Goal: Task Accomplishment & Management: Complete application form

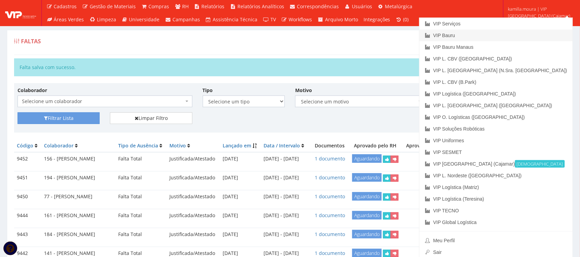
click at [520, 35] on link "VIP Bauru" at bounding box center [495, 36] width 153 height 12
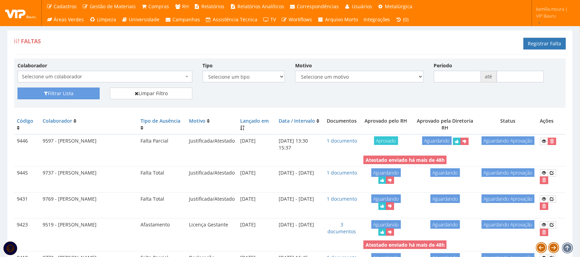
click at [179, 76] on span "Selecione um colaborador" at bounding box center [103, 76] width 162 height 7
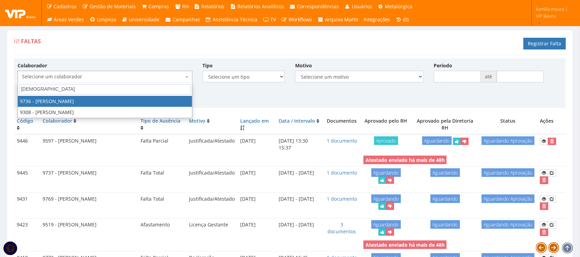
type input "thaina"
select select "4013"
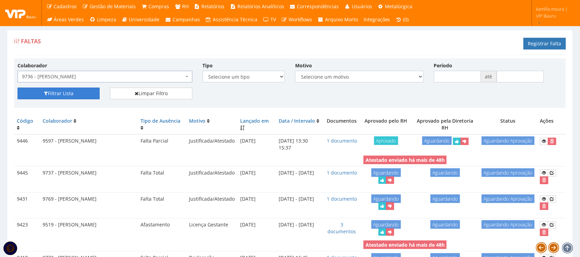
click at [78, 95] on button "Filtrar Lista" at bounding box center [59, 94] width 82 height 12
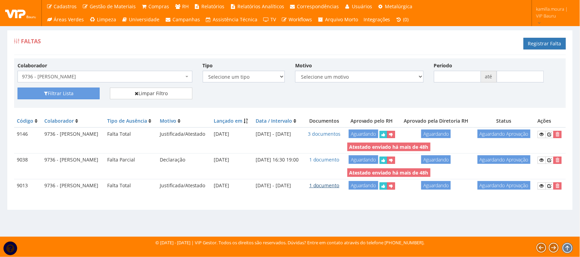
click at [335, 189] on link "1 documento" at bounding box center [324, 185] width 30 height 7
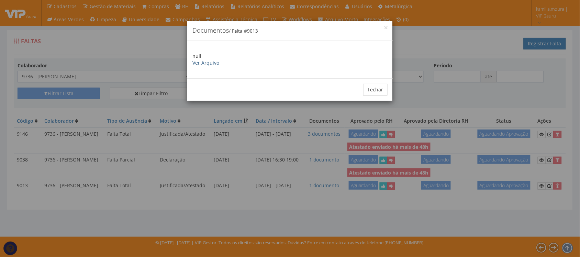
click at [193, 65] on link "Ver Arquivo" at bounding box center [205, 62] width 27 height 7
click at [293, 180] on div "× Documentos / Falta # 9013 null Ver Arquivo Fechar" at bounding box center [290, 128] width 580 height 257
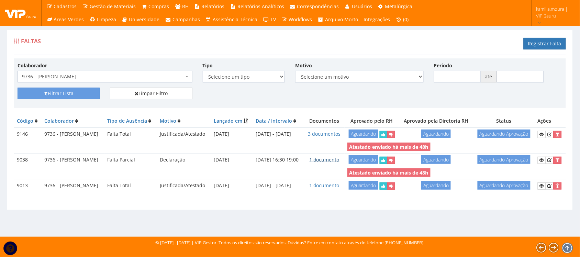
click at [339, 163] on link "1 documento" at bounding box center [324, 159] width 30 height 7
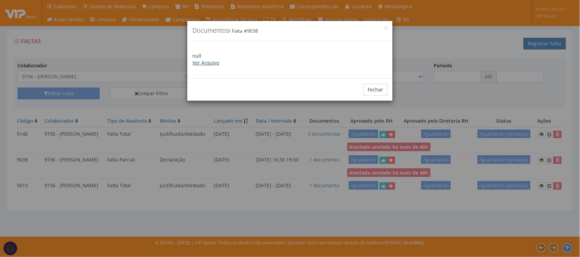
click at [211, 63] on link "Ver Arquivo" at bounding box center [205, 62] width 27 height 7
click at [371, 90] on button "Fechar" at bounding box center [375, 90] width 24 height 12
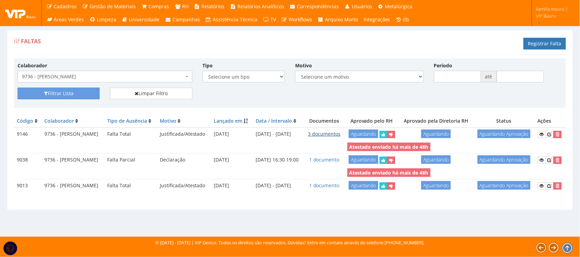
click at [329, 137] on link "3 documentos" at bounding box center [324, 134] width 33 height 7
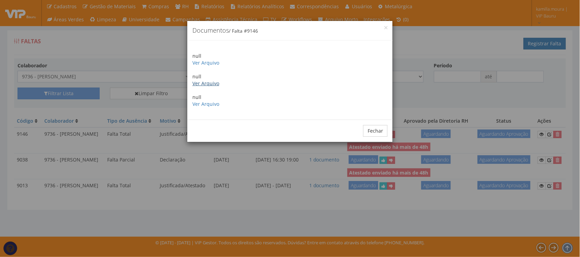
click at [203, 83] on link "Ver Arquivo" at bounding box center [205, 83] width 27 height 7
click at [196, 107] on link "Ver Arquivo" at bounding box center [205, 104] width 27 height 7
click at [208, 62] on link "Ver Arquivo" at bounding box center [205, 62] width 27 height 7
click at [376, 132] on button "Fechar" at bounding box center [375, 131] width 24 height 12
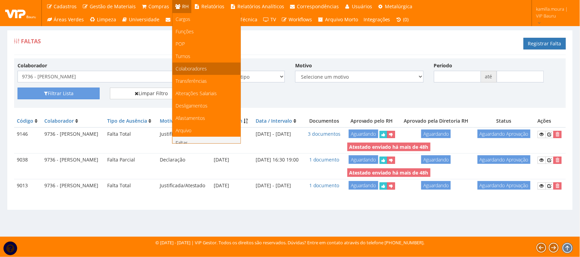
click at [186, 72] on link "Colaboradores" at bounding box center [206, 69] width 68 height 12
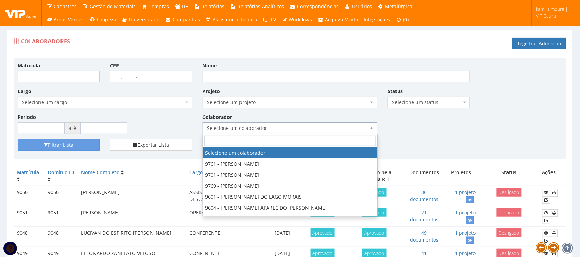
click at [245, 130] on span "Selecione um colaborador" at bounding box center [288, 128] width 162 height 7
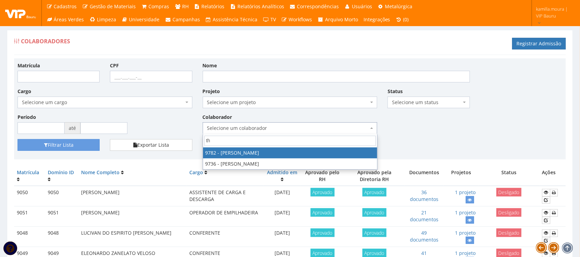
type input "tha"
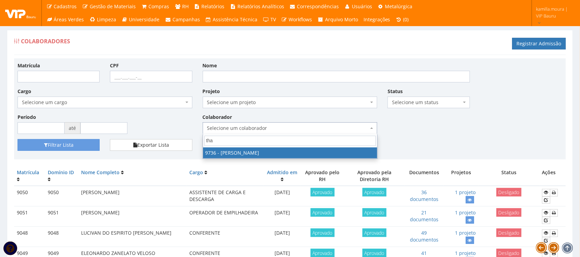
select select "4013"
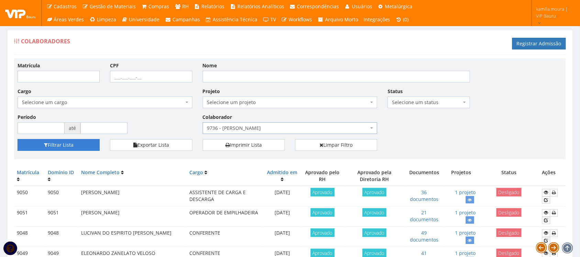
click at [80, 145] on button "Filtrar Lista" at bounding box center [59, 145] width 82 height 12
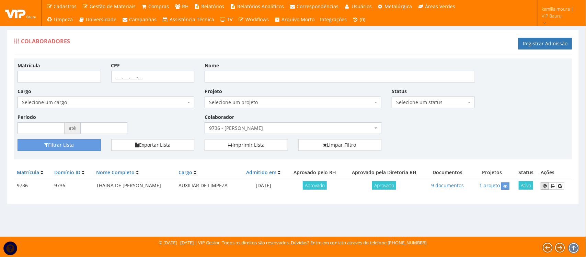
click at [543, 188] on icon at bounding box center [545, 185] width 4 height 5
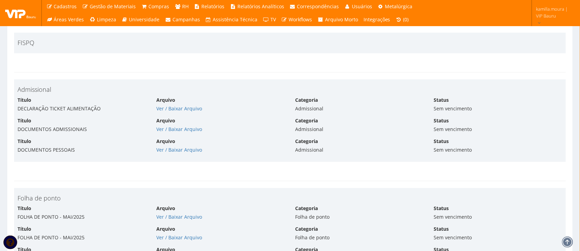
scroll to position [1632, 0]
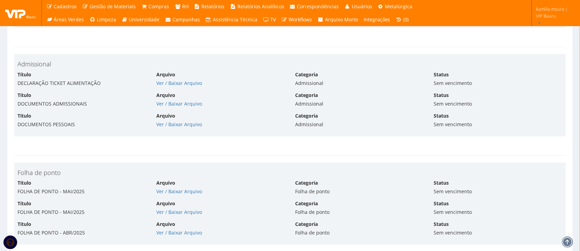
click at [173, 131] on div "Título DOCUMENTOS PESSOAIS Arquivo Ver / Baixar Arquivo Categoria Admissional S…" at bounding box center [289, 122] width 555 height 21
click at [184, 127] on link "Ver / Baixar Arquivo" at bounding box center [179, 124] width 46 height 7
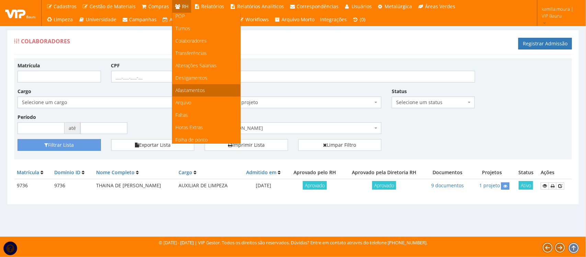
scroll to position [86, 0]
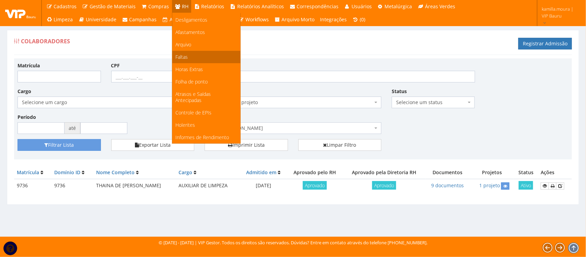
click at [191, 55] on link "Faltas" at bounding box center [206, 57] width 68 height 12
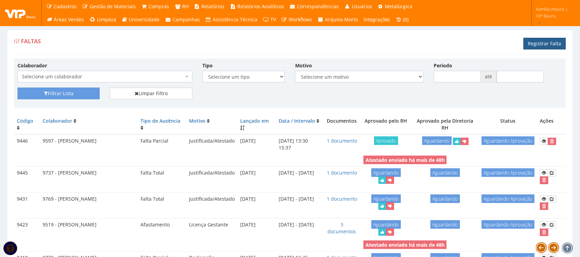
click at [544, 46] on link "Registrar Falta" at bounding box center [545, 44] width 42 height 12
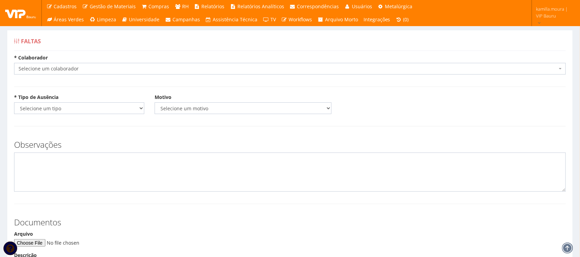
click at [198, 67] on span "Selecione um colaborador" at bounding box center [288, 68] width 539 height 7
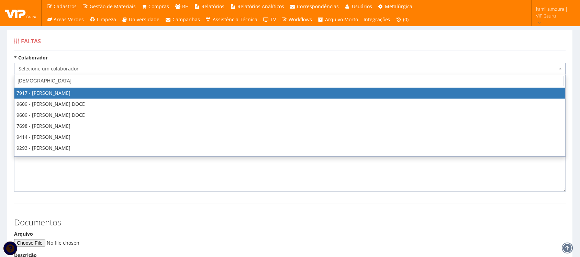
type input "THAIN"
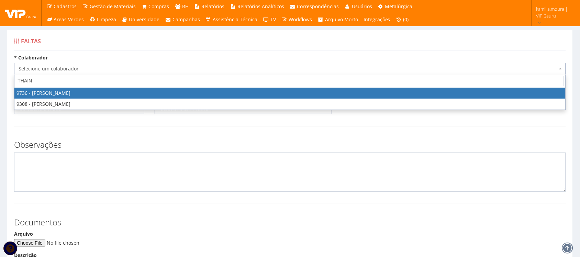
select select "4013"
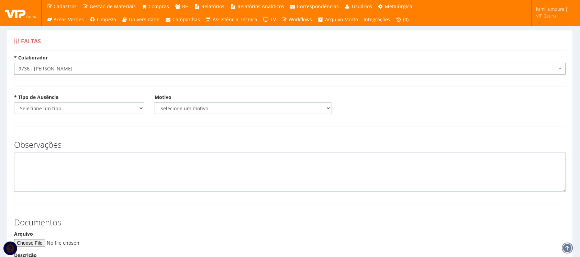
click at [94, 117] on div "* Tipo de Ausência Selecione um tipo Falta Total Falta Parcial Afastamento Féri…" at bounding box center [290, 106] width 562 height 25
click at [99, 110] on select "Selecione um tipo Falta Total Falta Parcial Afastamento Férias" at bounding box center [79, 108] width 130 height 12
select select "total"
click at [14, 102] on select "Selecione um tipo Falta Total Falta Parcial Afastamento Férias" at bounding box center [79, 108] width 130 height 12
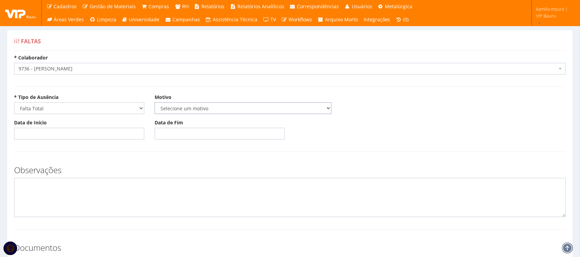
click at [215, 105] on select "Selecione um motivo Acidente Atestado Atraso Declaração Determinação Judicial D…" at bounding box center [243, 108] width 177 height 12
click at [199, 106] on select "Selecione um motivo Acidente Atestado Atraso Declaração Determinação Judicial D…" at bounding box center [243, 108] width 177 height 12
select select "atestado"
click at [155, 102] on select "Selecione um motivo Acidente Atestado Atraso Declaração Determinação Judicial D…" at bounding box center [243, 108] width 177 height 12
click at [45, 132] on input "Data de Início" at bounding box center [79, 134] width 130 height 12
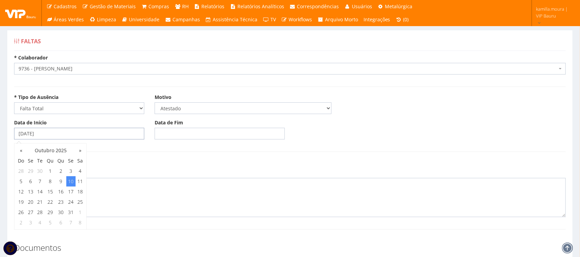
type input "10/10/2025"
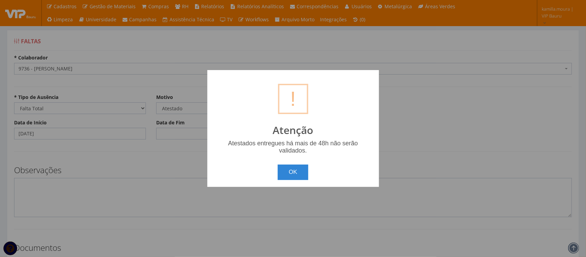
click at [278, 165] on button "OK" at bounding box center [293, 172] width 31 height 15
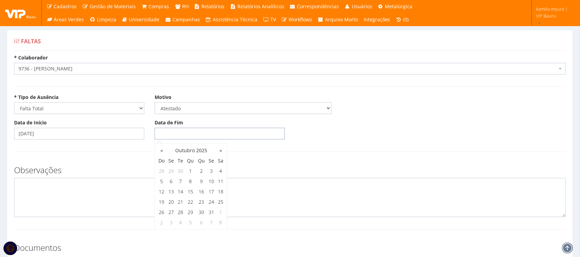
click at [157, 138] on input "Data de Fim" at bounding box center [220, 134] width 130 height 12
type input "10/10/2025"
click at [133, 193] on textarea at bounding box center [290, 197] width 552 height 39
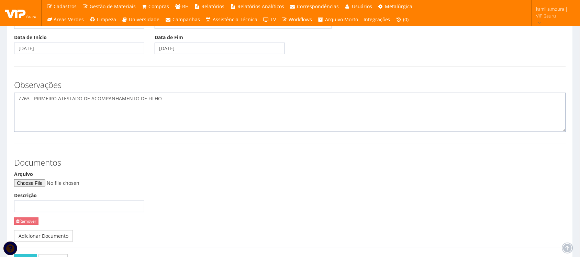
scroll to position [86, 0]
type textarea "Z763 - PRIMEIRO ATESTADO DE ACOMPANHAMENTO DE FILHO"
click at [48, 184] on input "Arquivo" at bounding box center [60, 183] width 93 height 8
type input "C:\fakepath\PHOTO-2025-10-10-17-16-46.jpg"
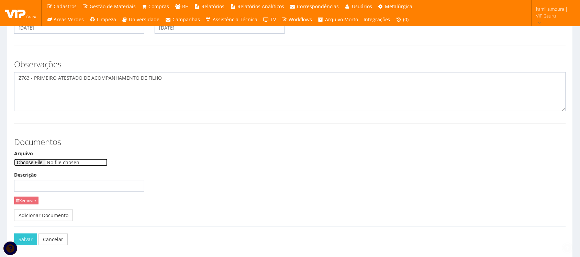
scroll to position [135, 0]
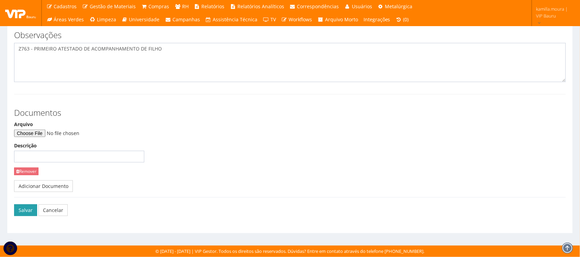
click at [23, 210] on button "Salvar" at bounding box center [25, 210] width 23 height 12
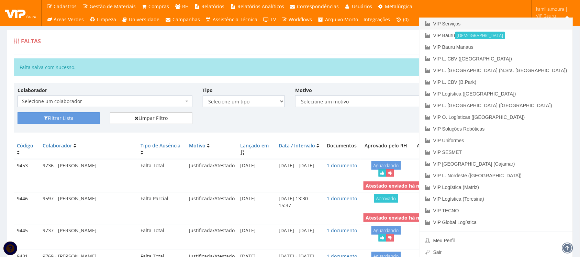
click at [506, 25] on link "VIP Serviços" at bounding box center [495, 24] width 153 height 12
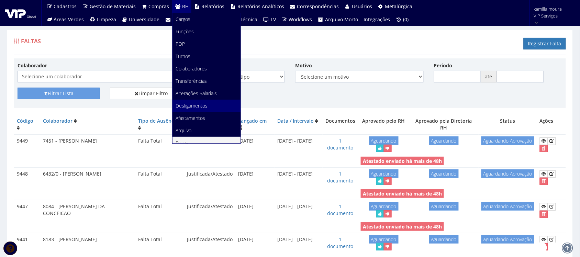
click at [188, 102] on span "Desligamentos" at bounding box center [192, 105] width 32 height 7
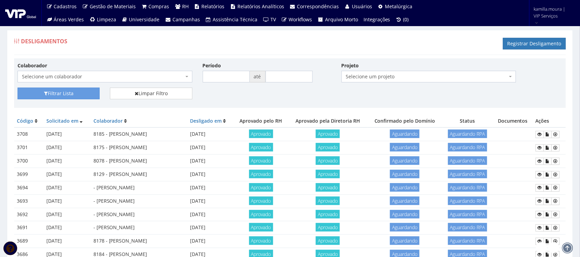
click at [162, 74] on span "Selecione um colaborador" at bounding box center [103, 76] width 162 height 7
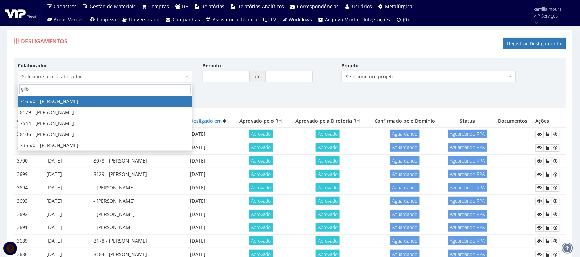
type input "gilbe"
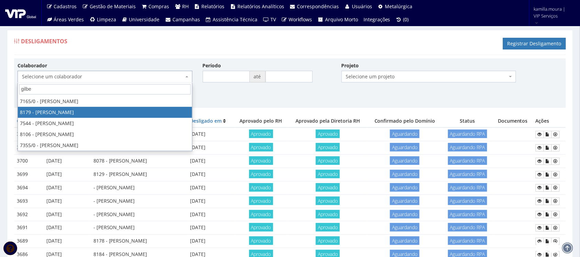
select select "4030"
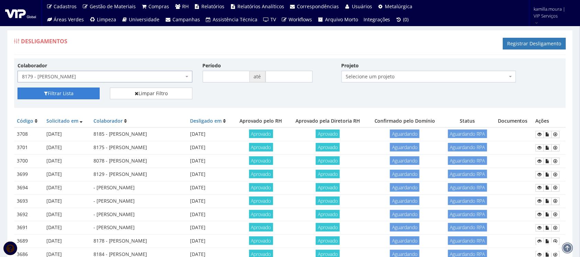
click at [89, 89] on button "Filtrar Lista" at bounding box center [59, 94] width 82 height 12
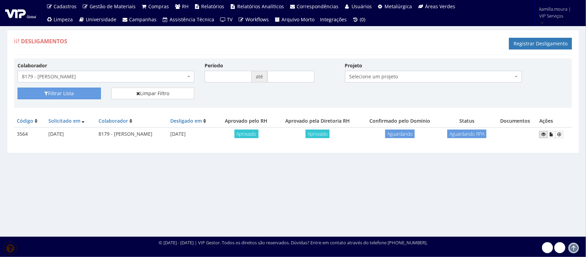
click at [545, 133] on icon at bounding box center [544, 134] width 4 height 5
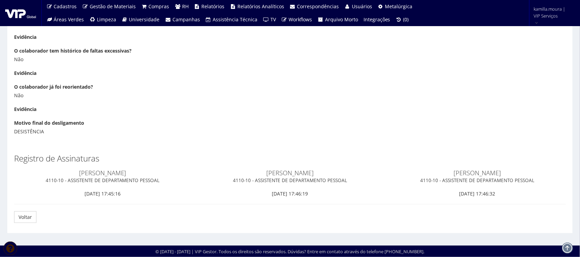
scroll to position [868, 0]
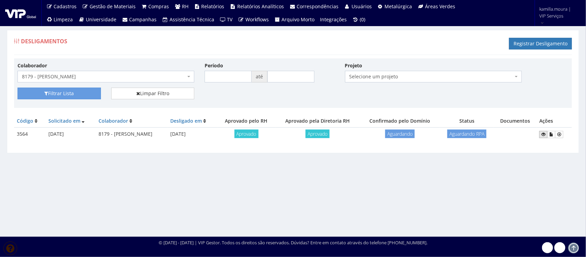
click at [545, 135] on icon at bounding box center [544, 134] width 4 height 5
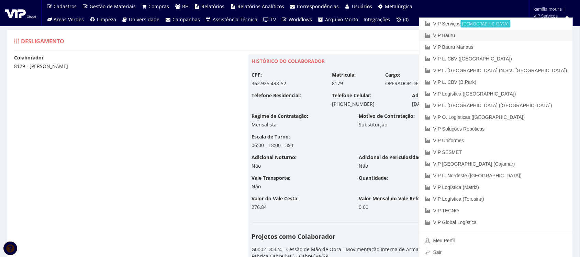
click at [497, 33] on link "VIP Bauru" at bounding box center [495, 36] width 153 height 12
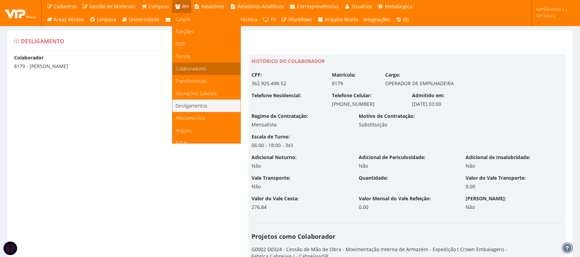
click at [191, 70] on span "Colaboradores" at bounding box center [191, 68] width 31 height 7
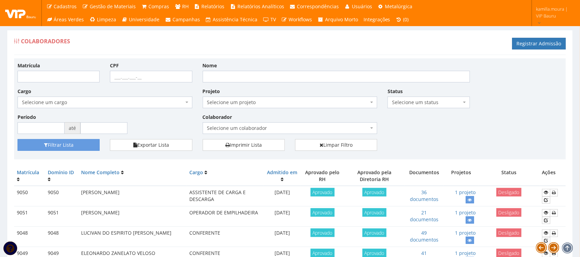
click at [294, 127] on span "Selecione um colaborador" at bounding box center [288, 128] width 162 height 7
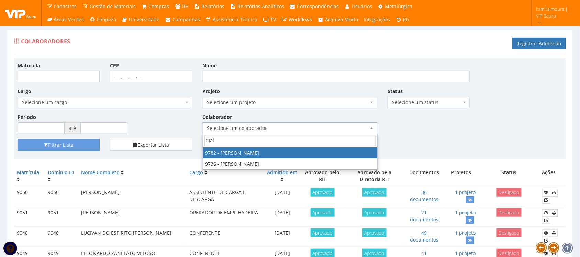
type input "thain"
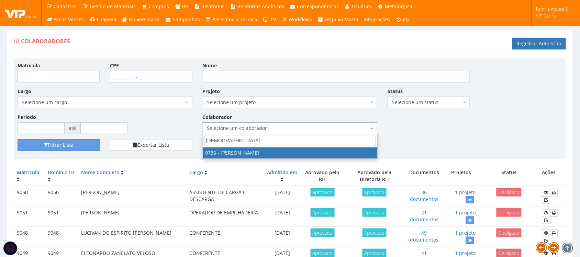
select select "4013"
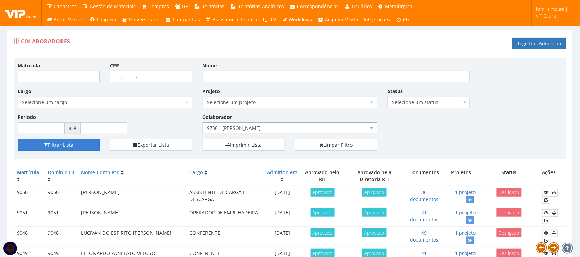
click at [88, 144] on button "Filtrar Lista" at bounding box center [59, 145] width 82 height 12
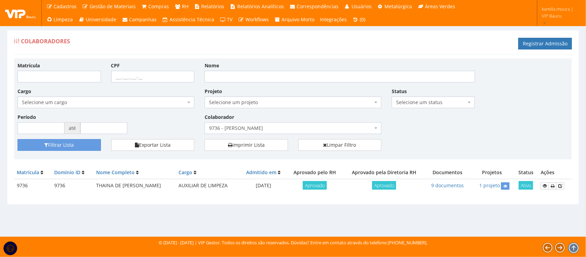
click at [425, 201] on div "Colaboradores Registrar Admissão Matrícula CPF Nome Cargo Selecione um cargo G1…" at bounding box center [293, 117] width 573 height 175
click at [367, 203] on div "Colaboradores Registrar Admissão Matrícula CPF Nome Cargo Selecione um cargo G1…" at bounding box center [293, 117] width 573 height 175
click at [559, 185] on icon at bounding box center [561, 185] width 4 height 5
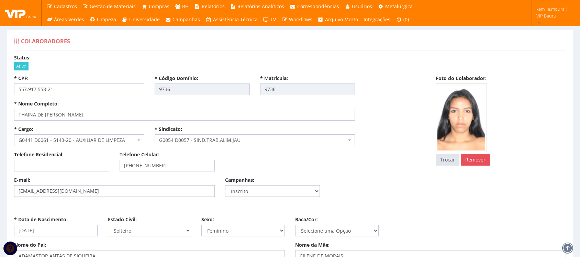
select select
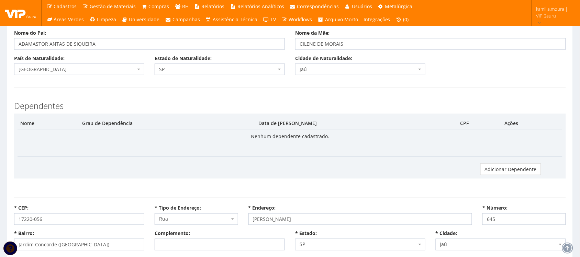
scroll to position [215, 0]
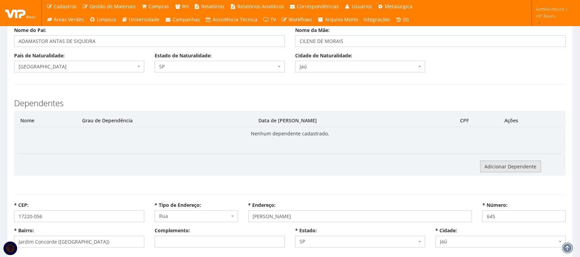
click at [490, 165] on link "Adicionar Dependente" at bounding box center [510, 167] width 61 height 12
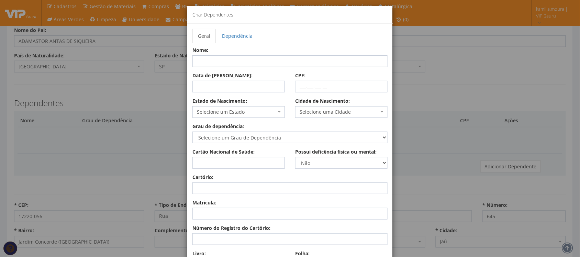
scroll to position [0, 0]
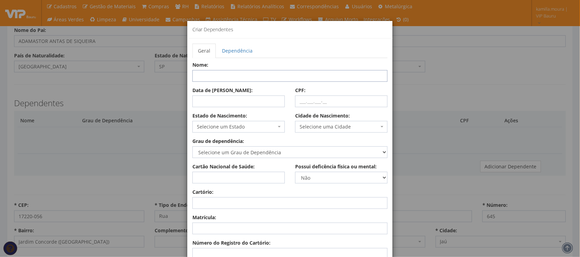
click at [263, 76] on input "Nome:" at bounding box center [289, 76] width 195 height 12
type input "p"
type input "PIETRO SEBASTIAO MORIS DA SILVA"
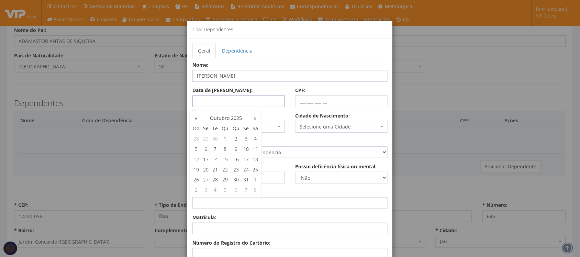
click at [242, 97] on input "Data de Nascimento:" at bounding box center [238, 102] width 92 height 12
type input "01/06/2023"
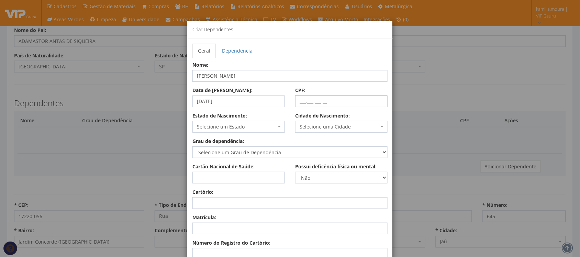
drag, startPoint x: 296, startPoint y: 100, endPoint x: 332, endPoint y: 82, distance: 39.6
click at [296, 100] on input "CPF:" at bounding box center [341, 102] width 92 height 12
type input "610.269.978-52"
click at [261, 150] on select "Selecione um Grau de Dependência Cônjuge Companheiro com o qual tenha filho viv…" at bounding box center [289, 152] width 195 height 12
select select "filho_ou_enteado_ate_21_anos"
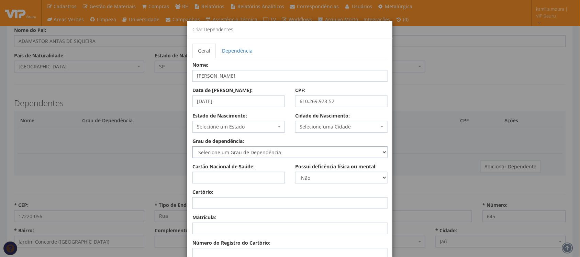
click at [192, 147] on select "Selecione um Grau de Dependência Cônjuge Companheiro com o qual tenha filho viv…" at bounding box center [289, 152] width 195 height 12
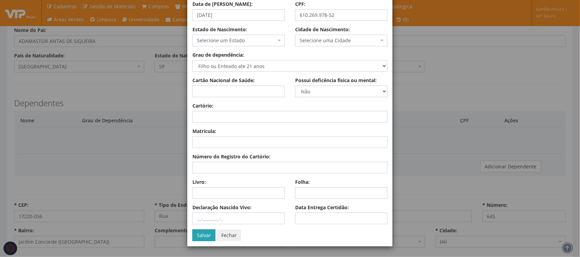
click at [203, 234] on button "Salvar" at bounding box center [203, 235] width 23 height 12
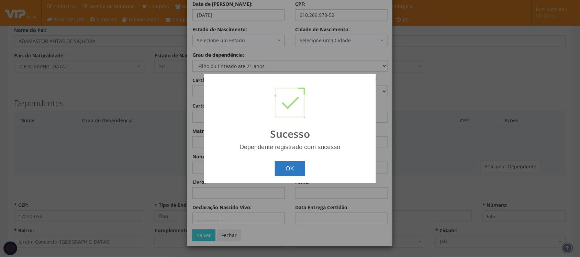
click at [294, 170] on button "OK" at bounding box center [290, 168] width 31 height 15
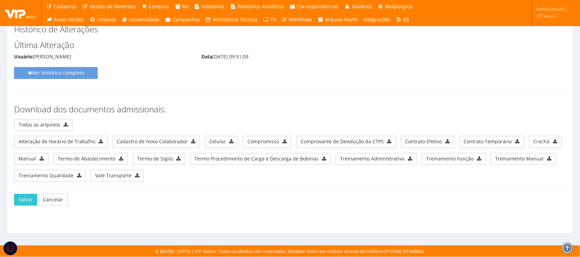
scroll to position [4258, 0]
drag, startPoint x: 20, startPoint y: 202, endPoint x: 47, endPoint y: 200, distance: 27.2
click at [20, 202] on button "Salvar" at bounding box center [25, 200] width 23 height 12
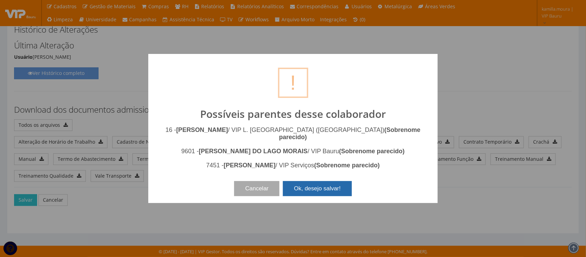
click at [311, 184] on button "Ok, desejo salvar!" at bounding box center [317, 188] width 69 height 15
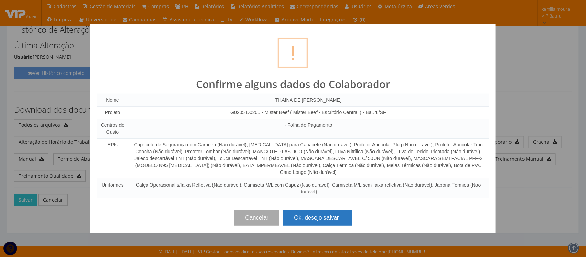
click at [334, 217] on button "Ok, desejo salvar!" at bounding box center [317, 217] width 69 height 15
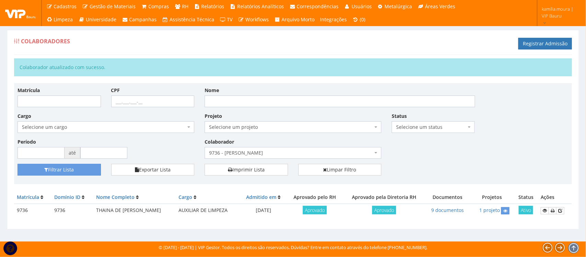
click at [533, 115] on div "Matrícula CPF Nome Cargo Selecione um cargo G1225 D0029 - 4110-05 - AGENTE DE A…" at bounding box center [293, 125] width 562 height 77
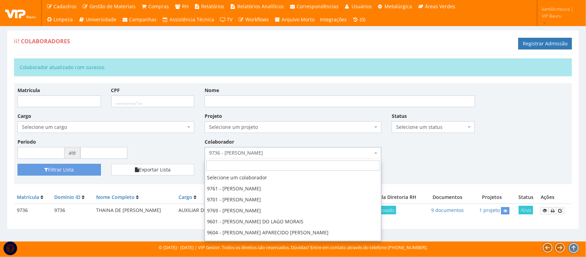
click at [380, 155] on span "9736 - [PERSON_NAME]" at bounding box center [293, 153] width 177 height 12
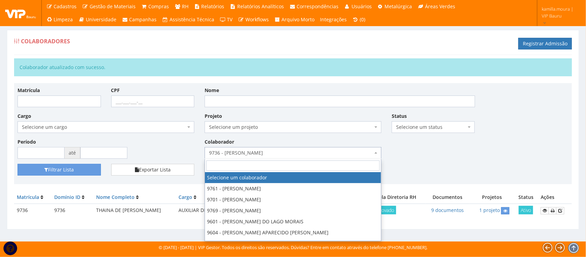
select select
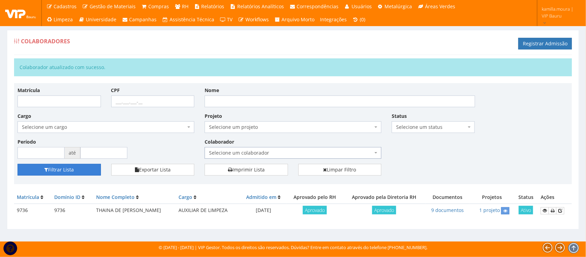
click at [79, 170] on button "Filtrar Lista" at bounding box center [59, 170] width 83 height 12
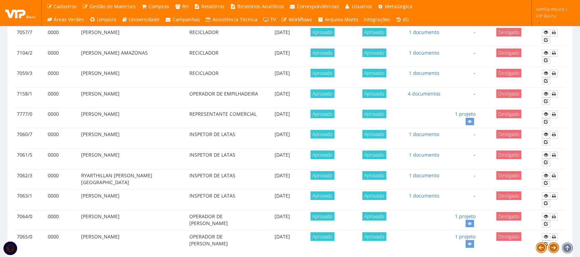
scroll to position [608, 0]
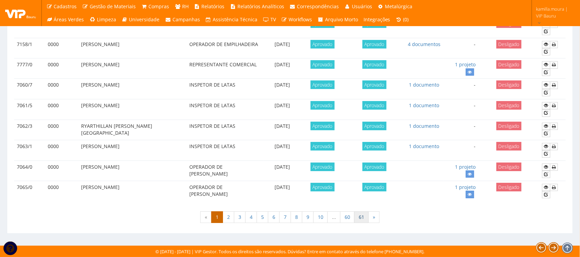
click at [363, 216] on link "61" at bounding box center [361, 217] width 14 height 12
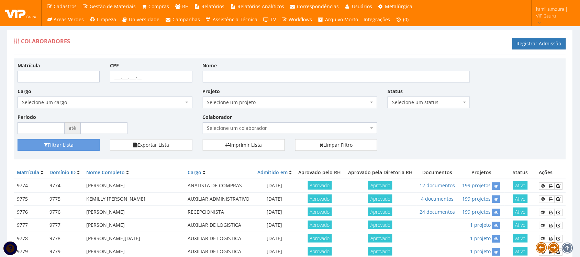
click at [215, 203] on td "AUXILIAR ADMINISTRATIVO" at bounding box center [219, 198] width 69 height 13
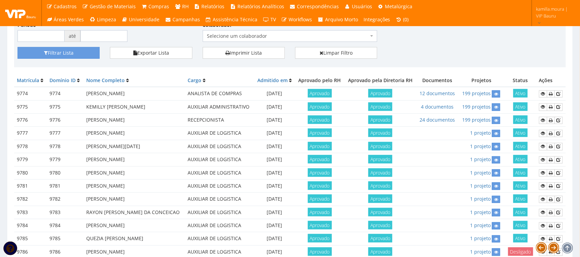
scroll to position [178, 0]
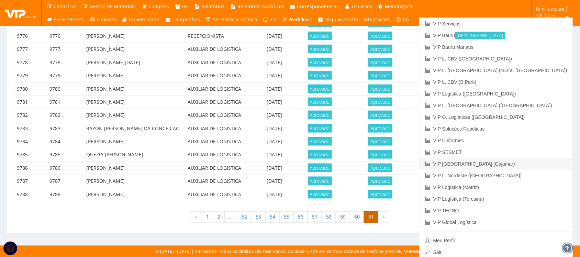
click at [527, 162] on link "VIP [GEOGRAPHIC_DATA] (Cajamar)" at bounding box center [495, 164] width 153 height 12
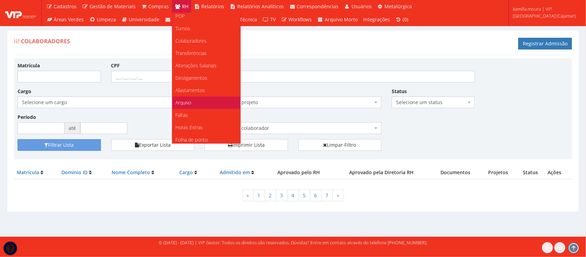
scroll to position [43, 0]
click at [189, 97] on link "Faltas" at bounding box center [206, 100] width 68 height 12
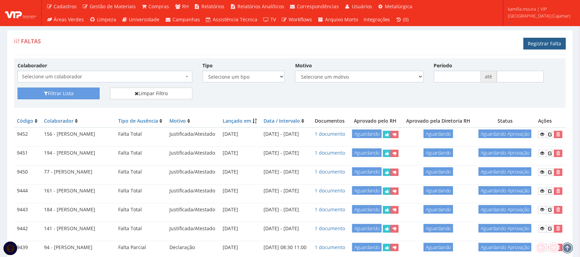
click at [539, 43] on link "Registrar Falta" at bounding box center [545, 44] width 42 height 12
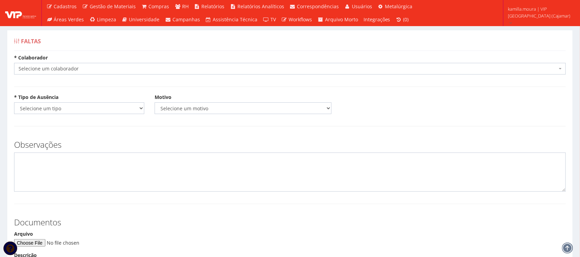
click at [180, 70] on span "Selecione um colaborador" at bounding box center [288, 68] width 539 height 7
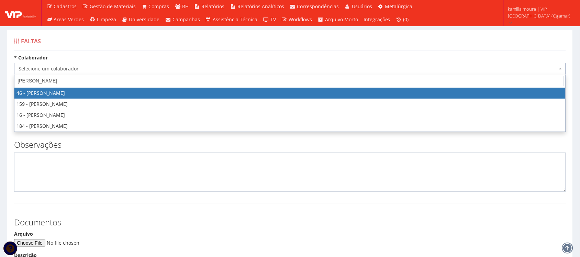
type input "FELIPE"
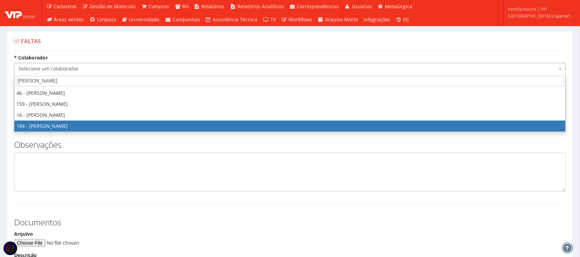
select select "4082"
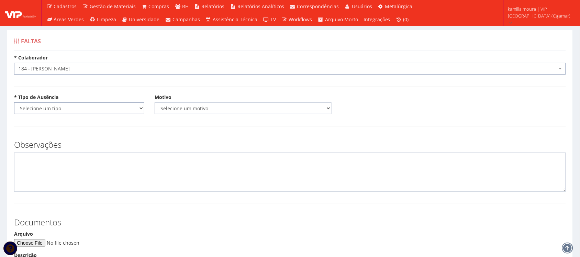
click at [128, 109] on select "Selecione um tipo Falta Total Falta Parcial Afastamento Férias" at bounding box center [79, 108] width 130 height 12
select select "total"
click at [14, 102] on select "Selecione um tipo Falta Total Falta Parcial Afastamento Férias" at bounding box center [79, 108] width 130 height 12
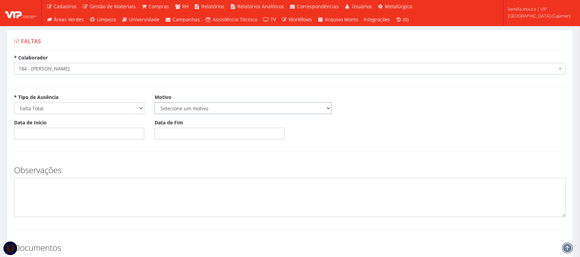
click at [197, 103] on select "Selecione um motivo Acidente Atestado Atraso Declaração Determinação Judicial D…" at bounding box center [243, 108] width 177 height 12
select select "atestado"
click at [155, 102] on select "Selecione um motivo Acidente Atestado Atraso Declaração Determinação Judicial D…" at bounding box center [243, 108] width 177 height 12
click at [58, 138] on input "Data de Início" at bounding box center [79, 134] width 130 height 12
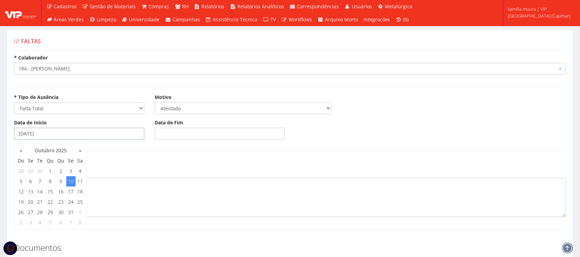
type input "[DATE]"
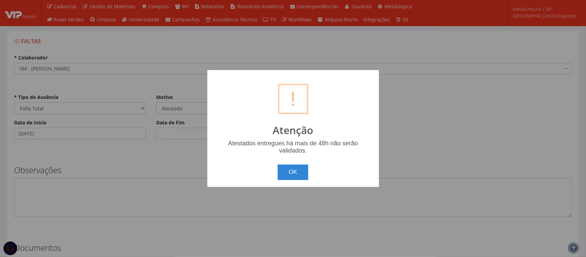
click at [278, 165] on button "OK" at bounding box center [293, 172] width 31 height 15
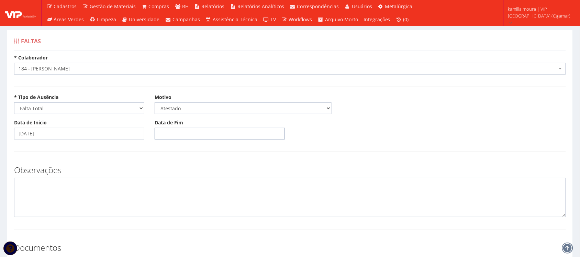
click at [160, 131] on input "Data de Fim" at bounding box center [220, 134] width 130 height 12
type input "[DATE]"
click at [94, 193] on textarea at bounding box center [290, 197] width 552 height 39
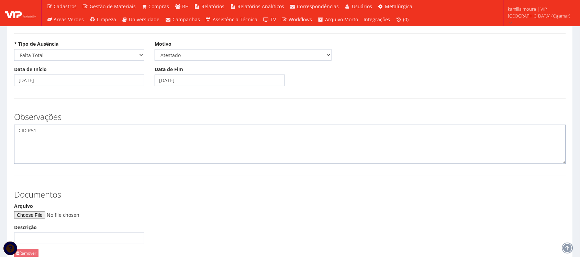
scroll to position [135, 0]
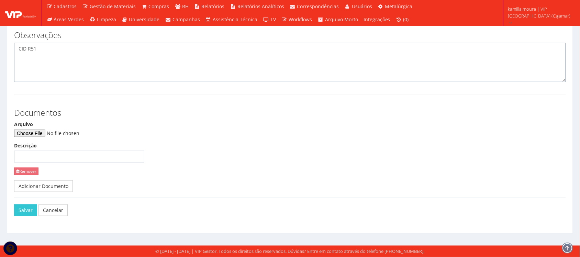
type textarea "CID R51"
click at [35, 134] on input "Arquivo" at bounding box center [60, 134] width 93 height 8
type input "C:\fakepath\consulta-documento 4.pdf"
click at [27, 210] on button "Salvar" at bounding box center [25, 210] width 23 height 12
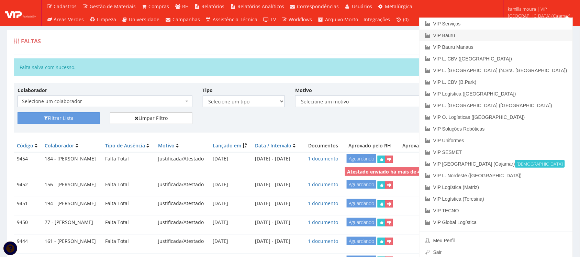
click at [520, 32] on link "VIP Bauru" at bounding box center [495, 36] width 153 height 12
